Goal: Check status: Check status

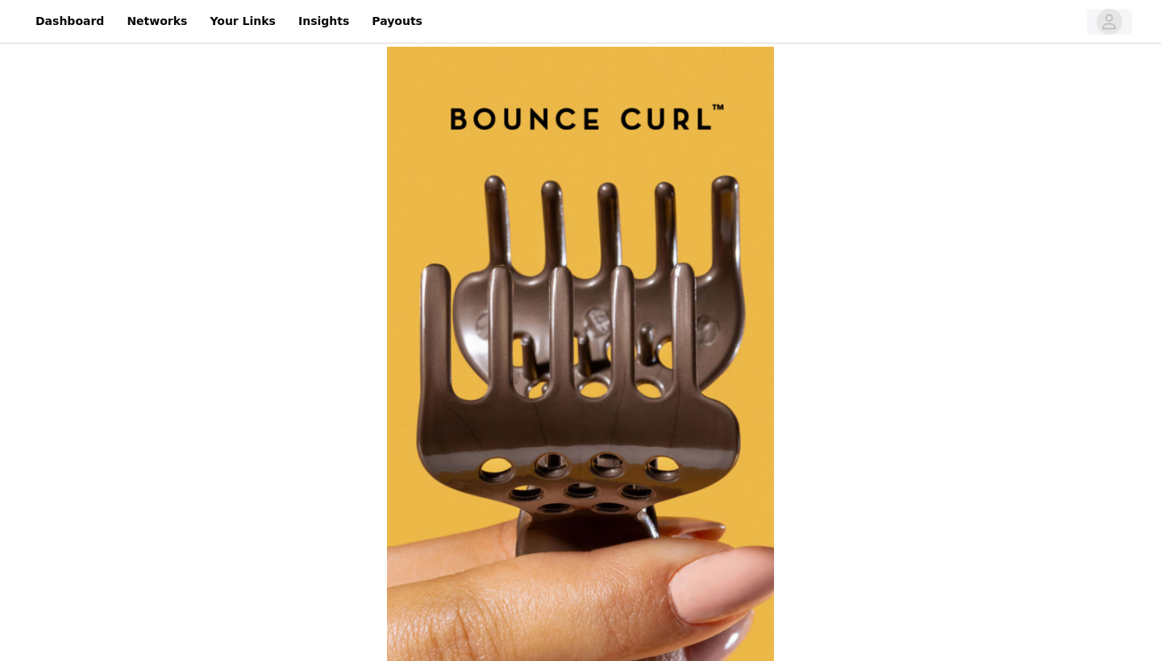
click at [1107, 19] on icon "avatar" at bounding box center [1110, 21] width 14 height 15
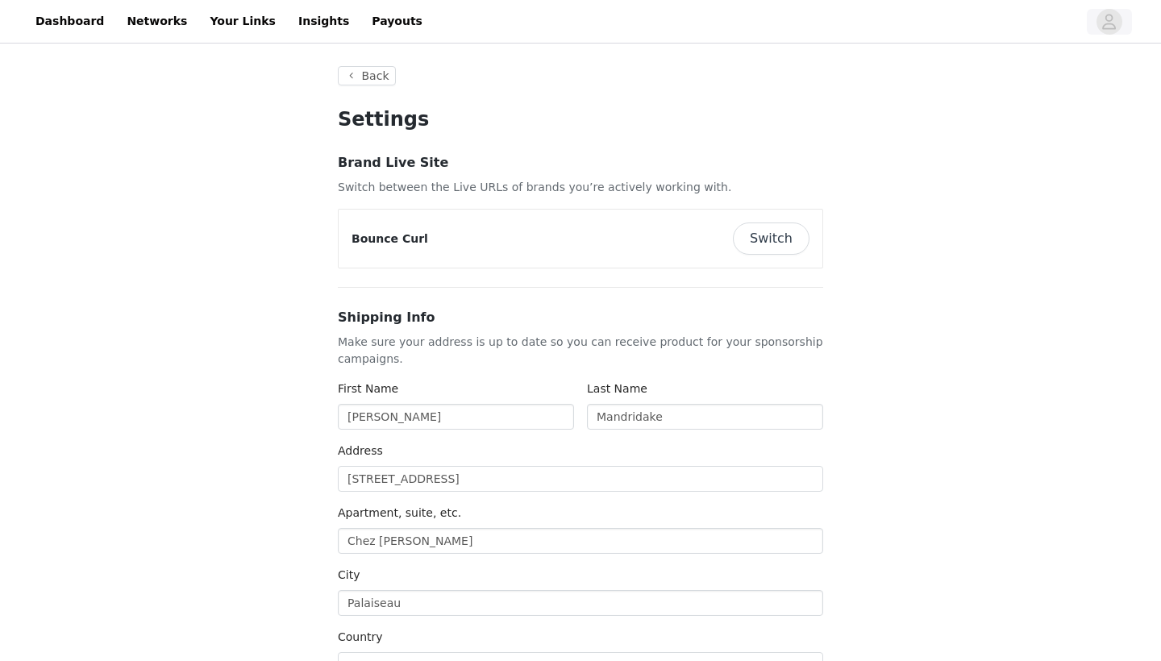
type input "+33 ([GEOGRAPHIC_DATA])"
click at [227, 22] on link "Your Links" at bounding box center [242, 21] width 85 height 36
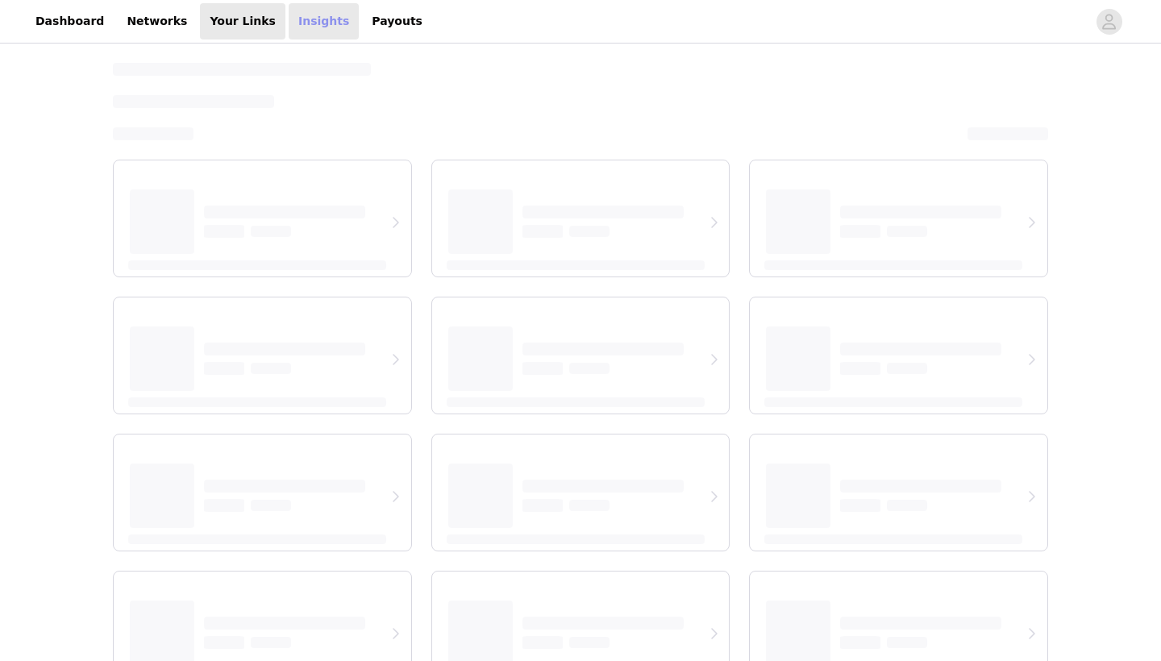
select select "12"
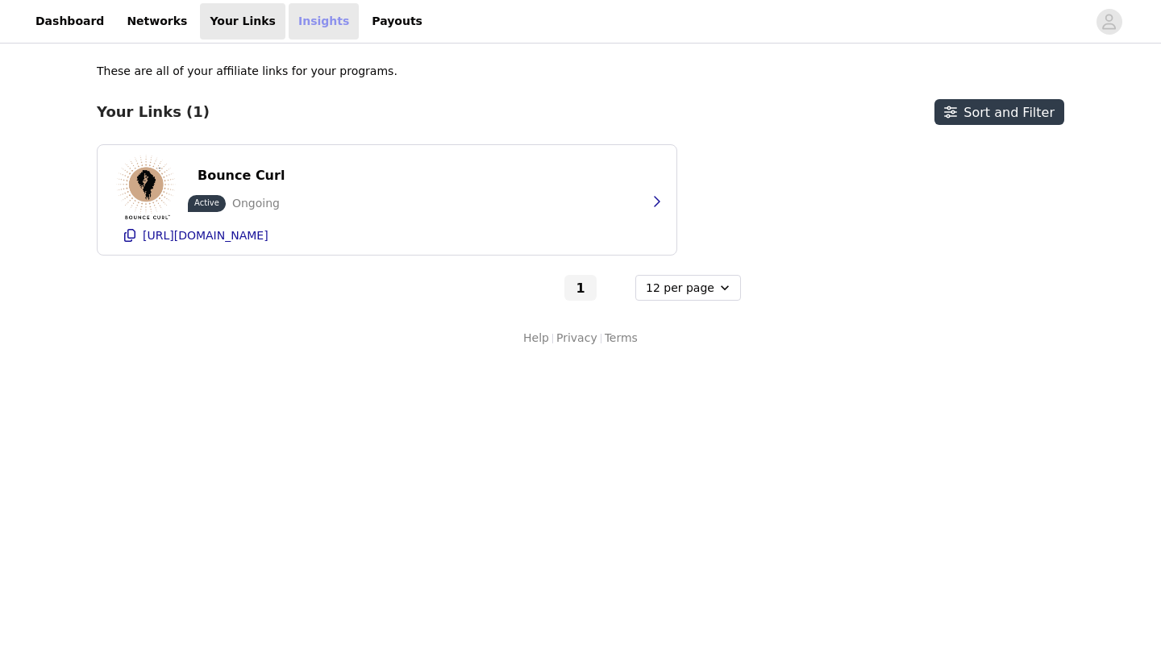
click at [292, 27] on link "Insights" at bounding box center [324, 21] width 70 height 36
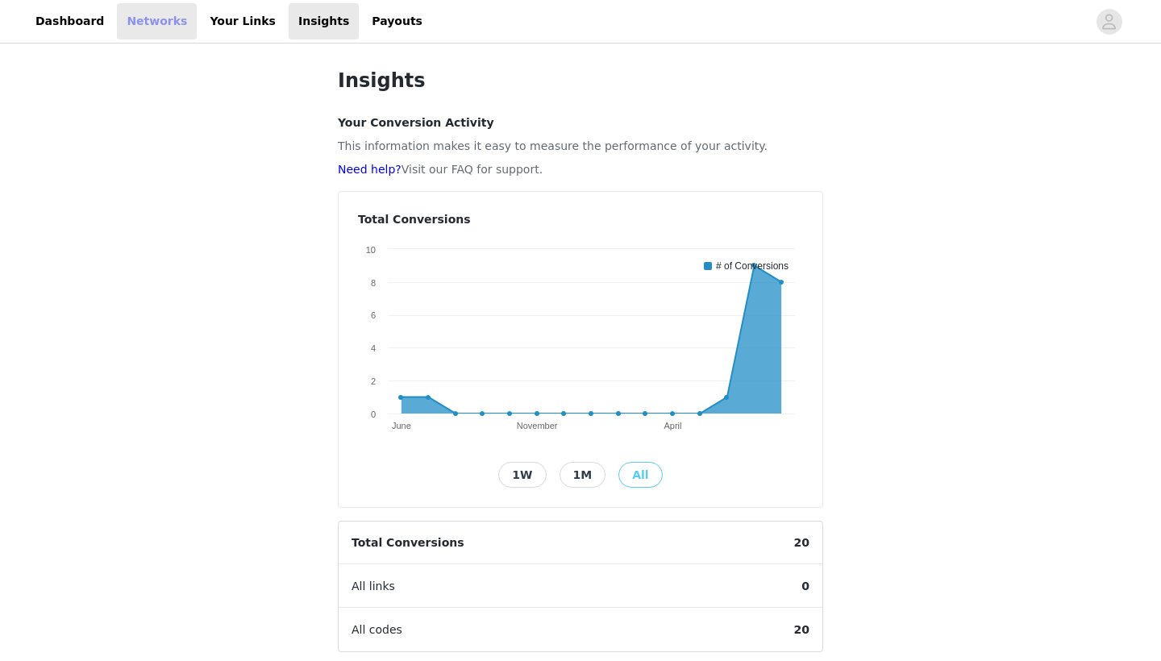
click at [140, 39] on link "Networks" at bounding box center [157, 21] width 80 height 36
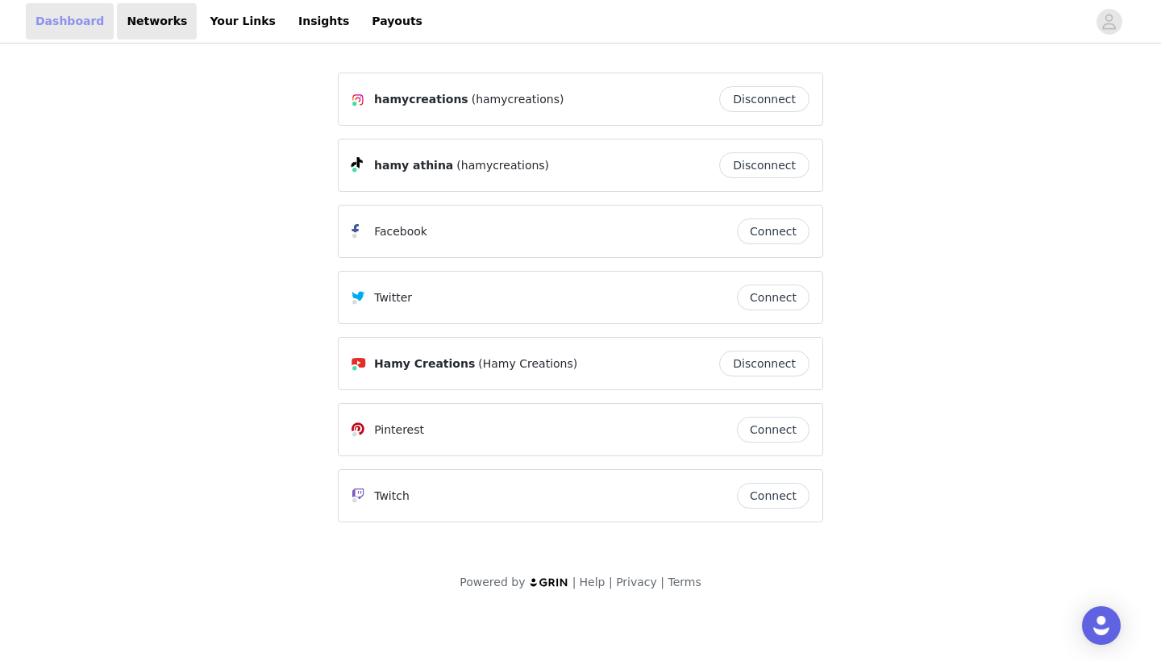
click at [69, 31] on link "Dashboard" at bounding box center [70, 21] width 88 height 36
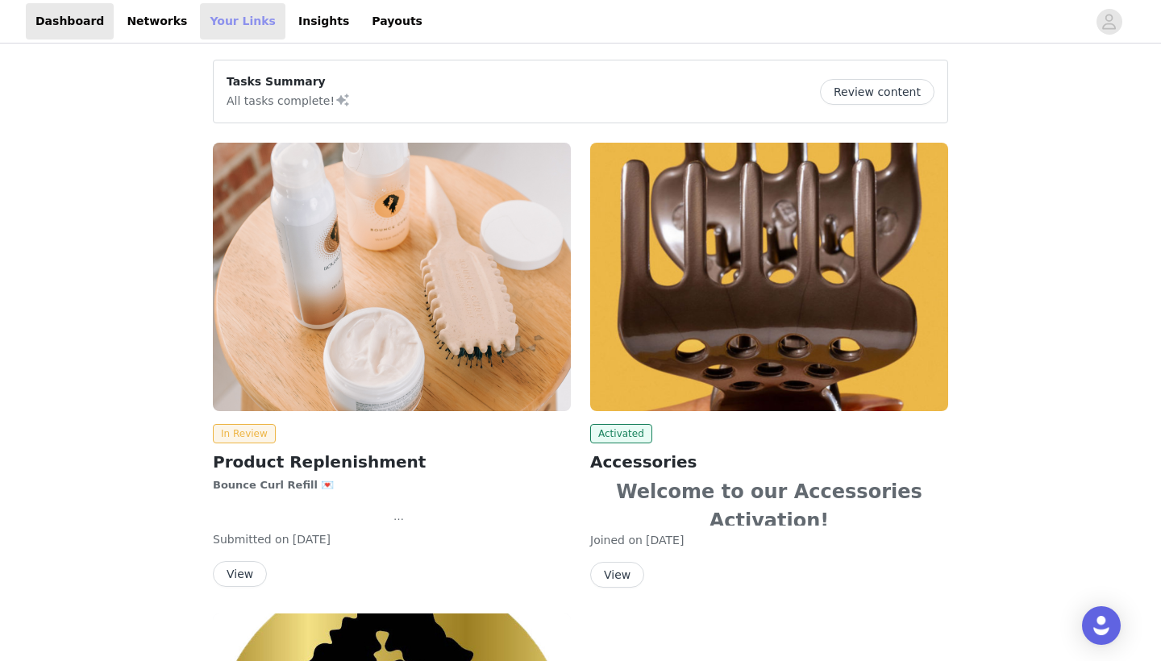
click at [223, 25] on link "Your Links" at bounding box center [242, 21] width 85 height 36
select select "12"
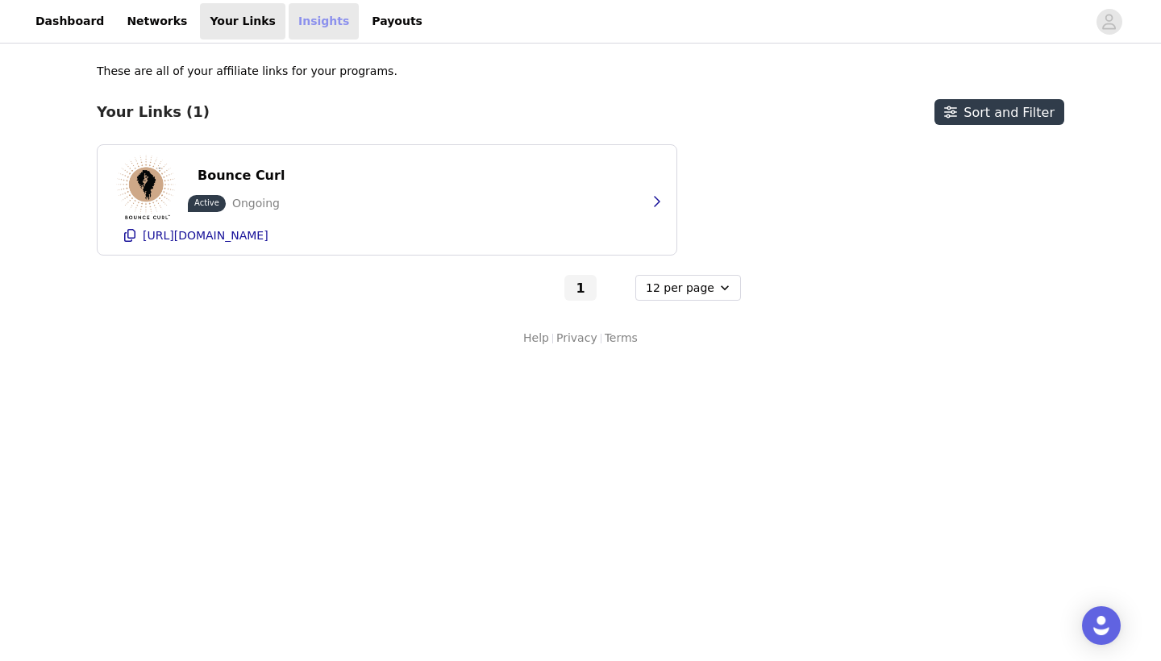
click at [306, 31] on link "Insights" at bounding box center [324, 21] width 70 height 36
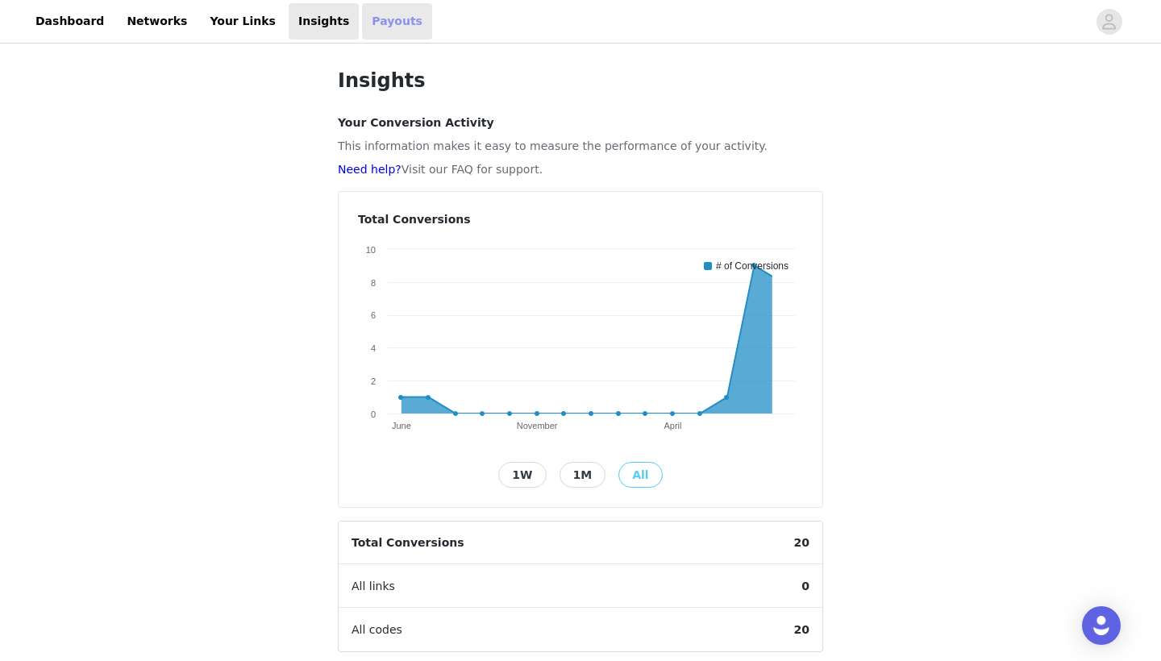
click at [386, 16] on link "Payouts" at bounding box center [397, 21] width 70 height 36
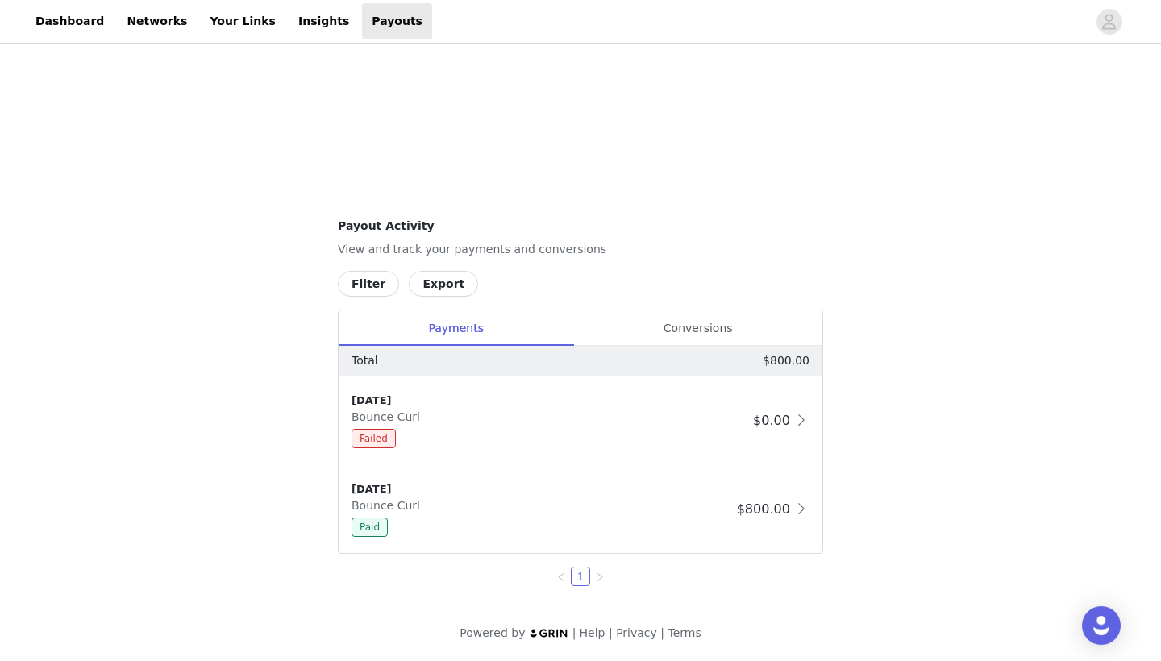
scroll to position [627, 0]
click at [445, 426] on div "[DATE] Bounce Curl Failed" at bounding box center [549, 421] width 395 height 56
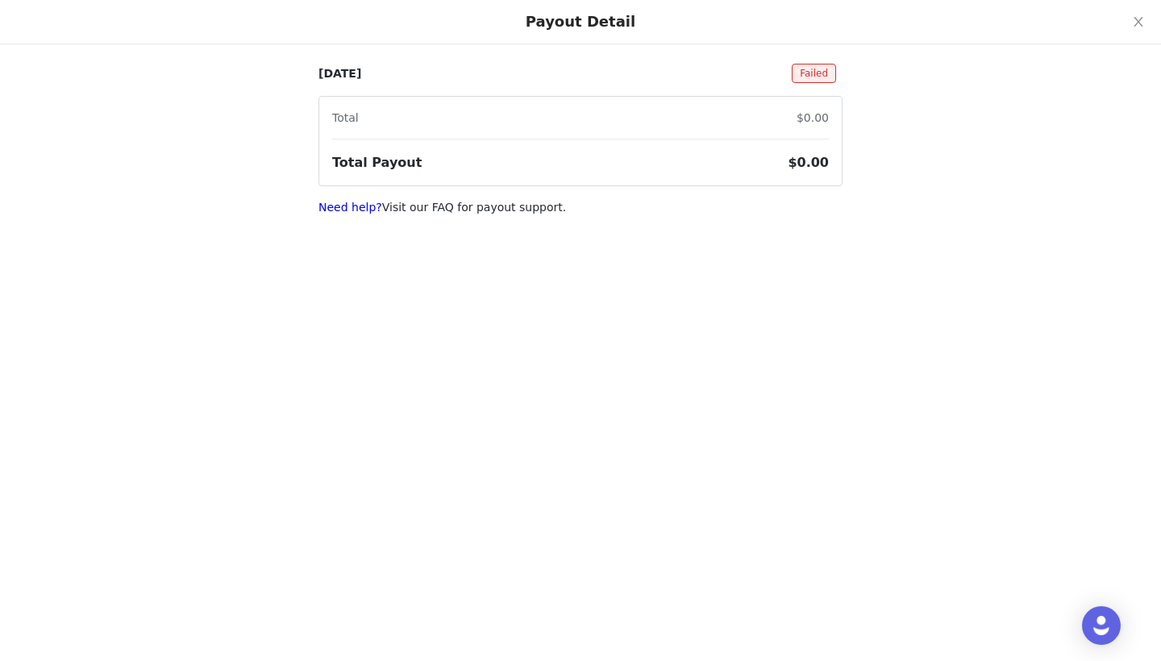
click at [820, 122] on span "$0.00" at bounding box center [813, 117] width 32 height 13
click at [816, 76] on span "Failed" at bounding box center [814, 73] width 44 height 19
click at [324, 214] on link "Need help?" at bounding box center [350, 207] width 64 height 13
click at [1098, 614] on div "Open Intercom Messenger" at bounding box center [1101, 626] width 43 height 43
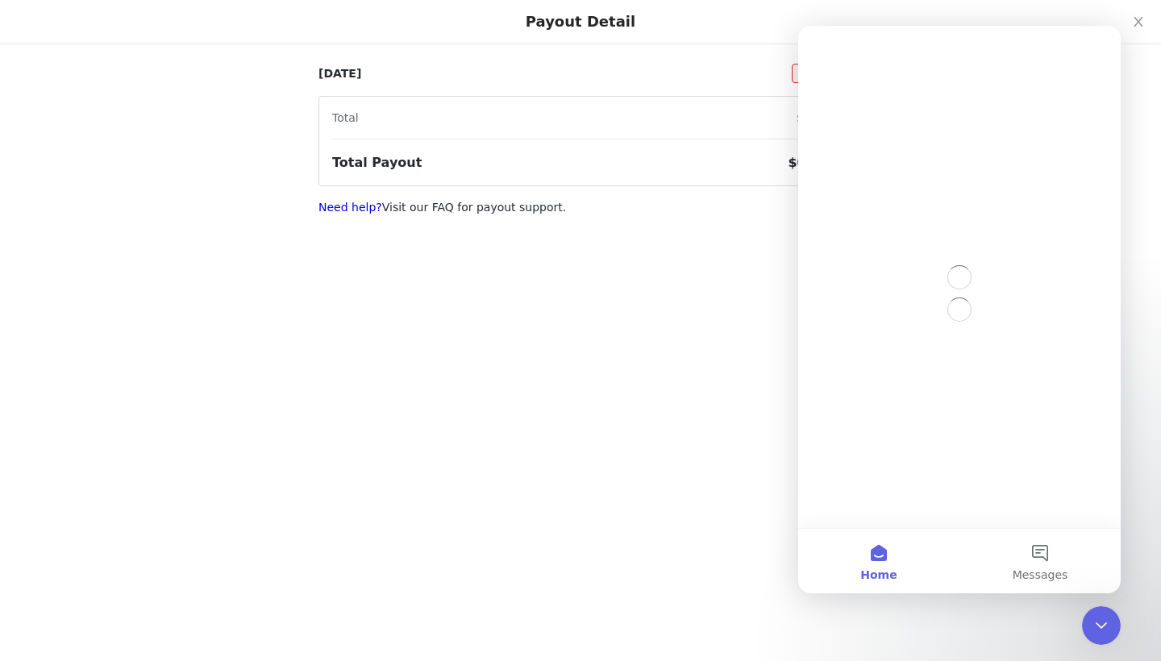
scroll to position [0, 0]
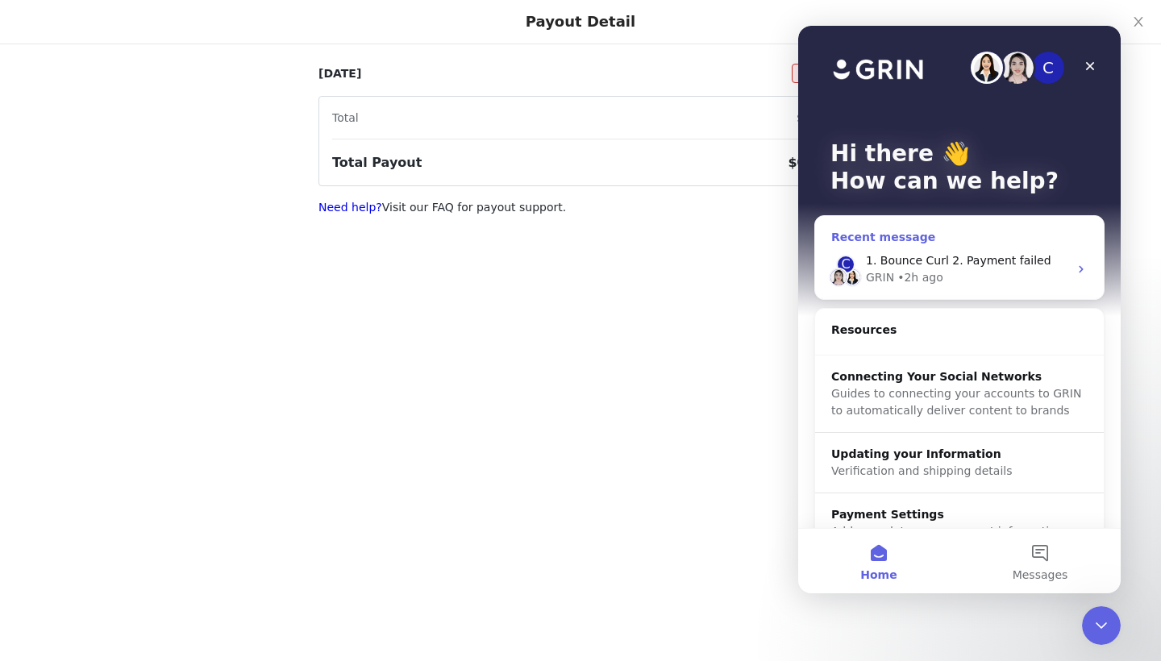
click at [983, 264] on span "1. Bounce Curl 2. Payment failed" at bounding box center [958, 260] width 185 height 13
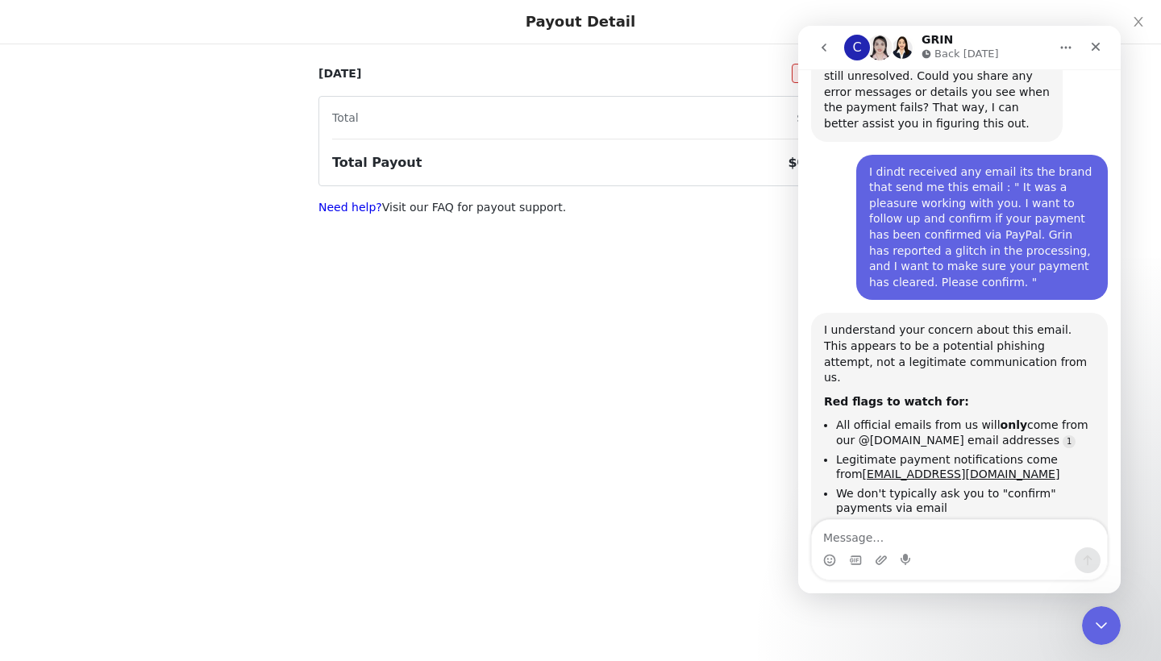
scroll to position [3170, 0]
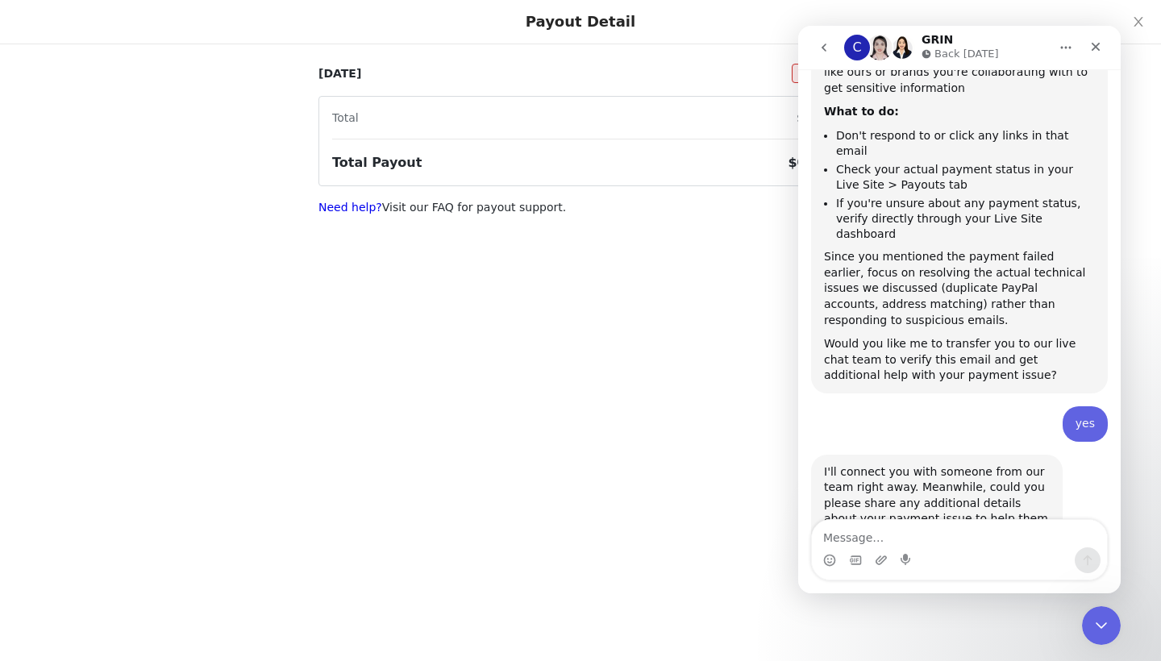
click at [960, 52] on p "Back [DATE]" at bounding box center [967, 54] width 65 height 16
click at [926, 37] on h1 "GRIN" at bounding box center [937, 40] width 31 height 12
click at [1065, 54] on button "Home" at bounding box center [1066, 47] width 31 height 31
click at [1066, 55] on button "Home" at bounding box center [1066, 47] width 31 height 31
click at [776, 285] on div "Payout Detail [DATE] Failed Total $0.00 Total Payout $0.00 Need help? Visit our…" at bounding box center [580, 330] width 1161 height 661
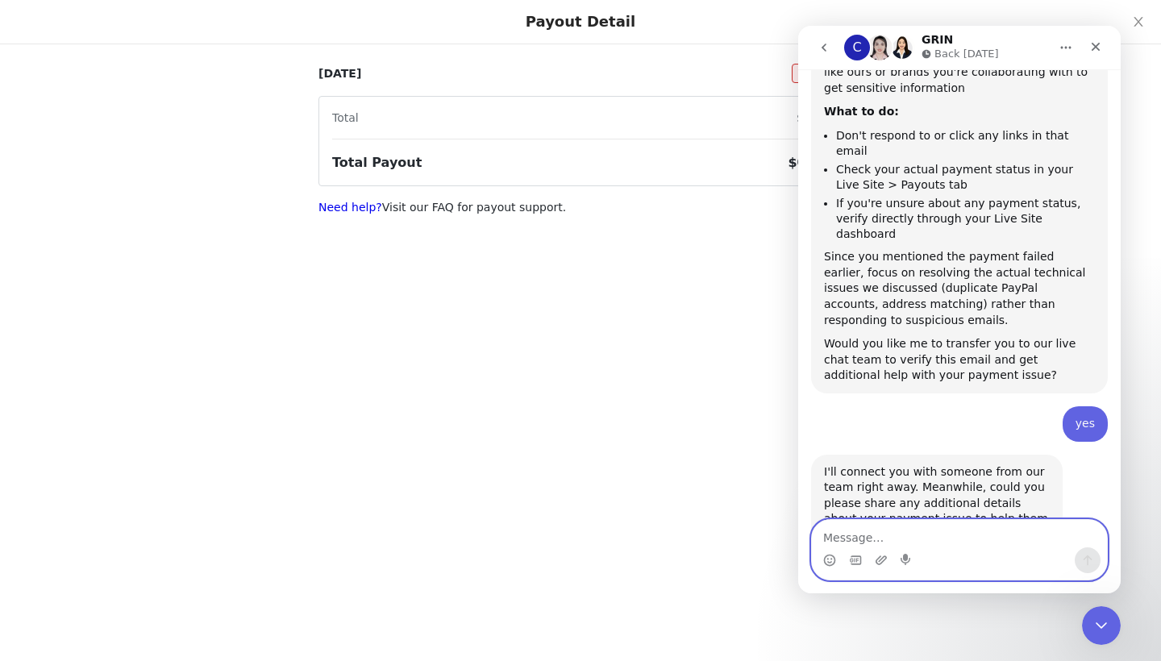
click at [874, 532] on textarea "Message…" at bounding box center [959, 533] width 295 height 27
